Goal: Information Seeking & Learning: Learn about a topic

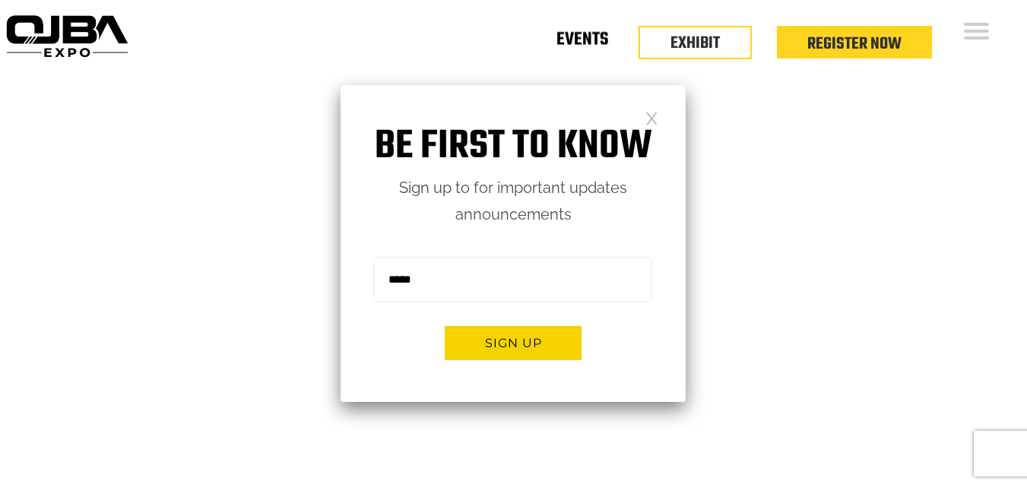
click at [593, 46] on link "Events" at bounding box center [582, 42] width 52 height 5
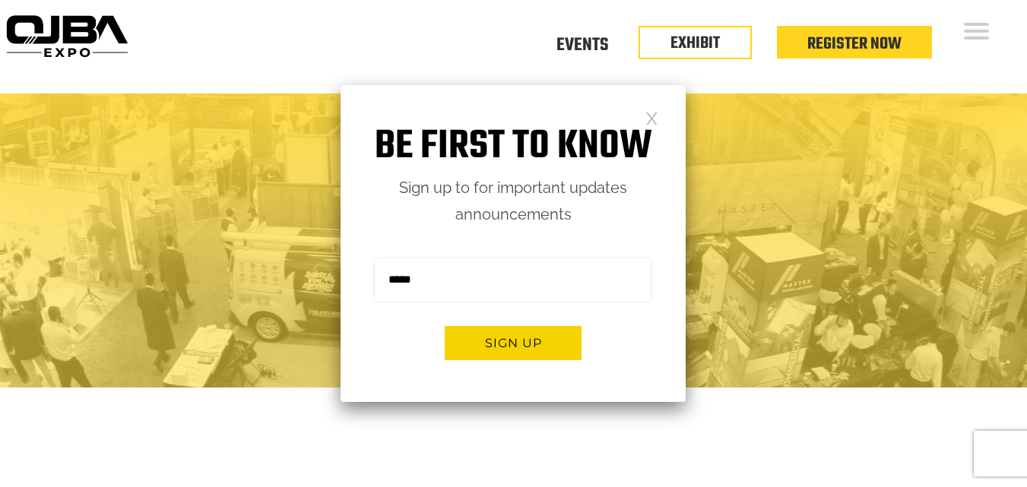
click at [641, 115] on div "Be first to know Sign up to for important updates announcements Sign me up for …" at bounding box center [512, 243] width 345 height 317
click at [646, 115] on link at bounding box center [651, 117] width 13 height 13
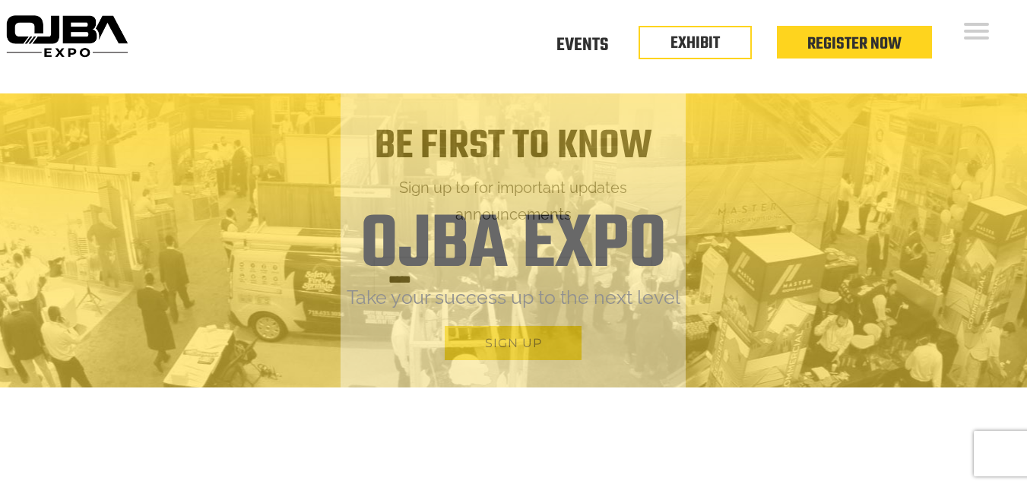
click at [647, 113] on div "Be first to know Sign up to for important updates announcements Sign me up for …" at bounding box center [512, 243] width 345 height 317
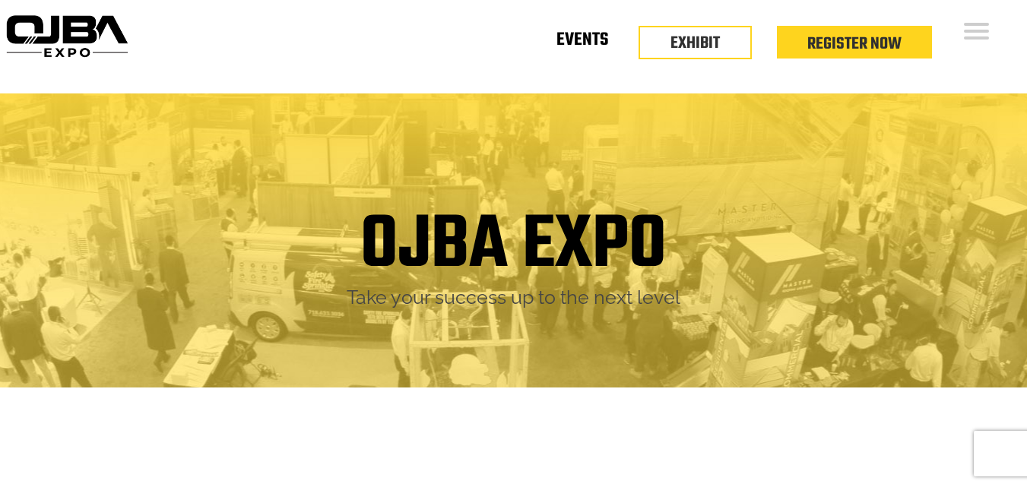
click at [581, 40] on link "Events" at bounding box center [582, 42] width 52 height 5
click at [684, 54] on ul "Floor Plan Floor Plan Events Floor Plan EXHIBIT Register Now" at bounding box center [729, 58] width 406 height 40
